Goal: Find specific page/section: Find specific page/section

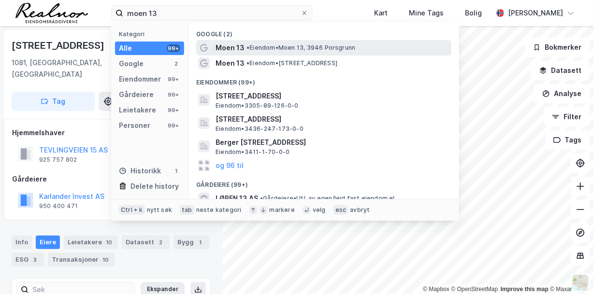
type input "moen 13"
click at [264, 44] on span "• Eiendom • Moen 13, 3946 [GEOGRAPHIC_DATA]" at bounding box center [300, 48] width 109 height 8
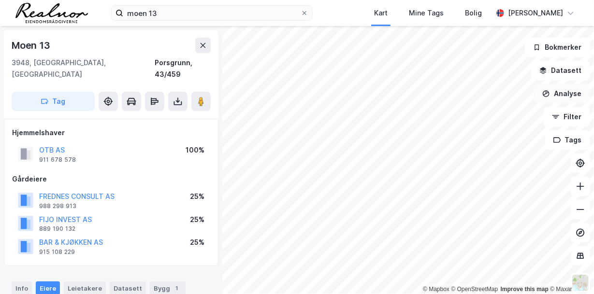
click at [548, 95] on icon "button" at bounding box center [546, 94] width 8 height 8
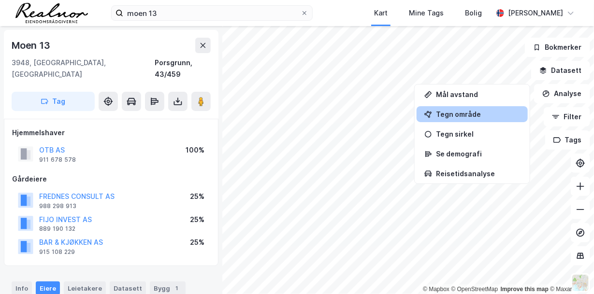
click at [462, 114] on div "Tegn område" at bounding box center [478, 114] width 84 height 8
